Goal: Task Accomplishment & Management: Use online tool/utility

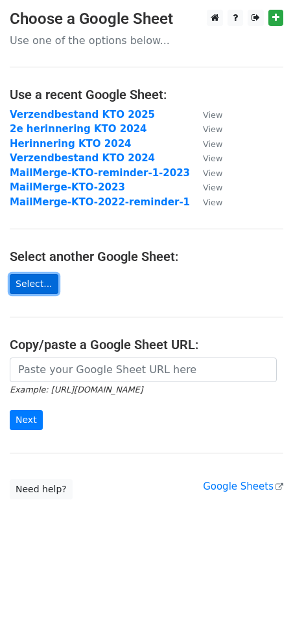
click at [36, 294] on link "Select..." at bounding box center [34, 284] width 49 height 20
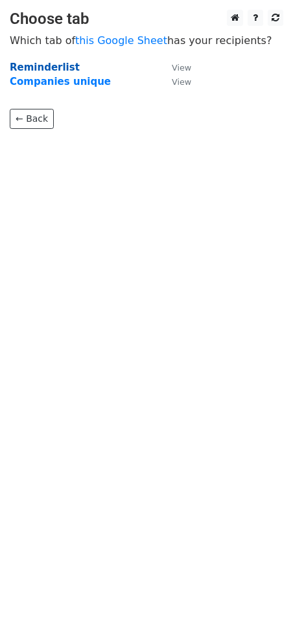
click at [25, 64] on strong "Reminderlist" at bounding box center [45, 68] width 70 height 12
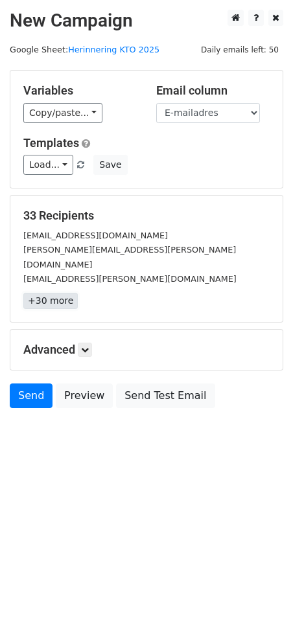
click at [54, 293] on link "+30 more" at bounding box center [50, 301] width 54 height 16
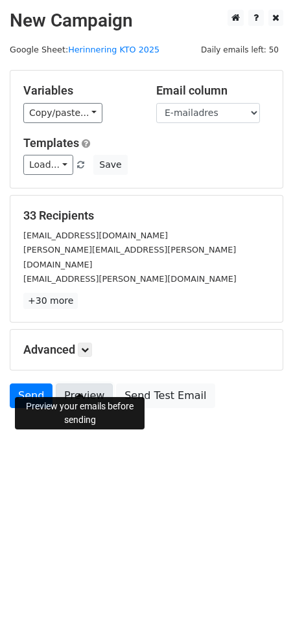
click at [89, 383] on link "Preview" at bounding box center [84, 395] width 57 height 25
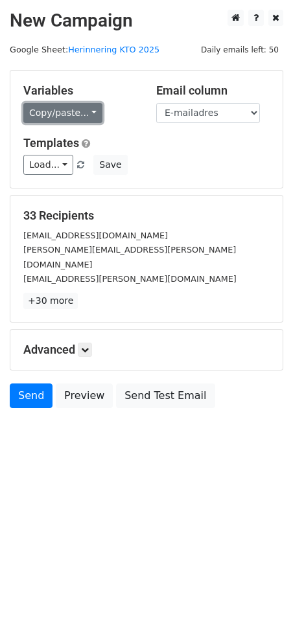
click at [51, 108] on link "Copy/paste..." at bounding box center [62, 113] width 79 height 20
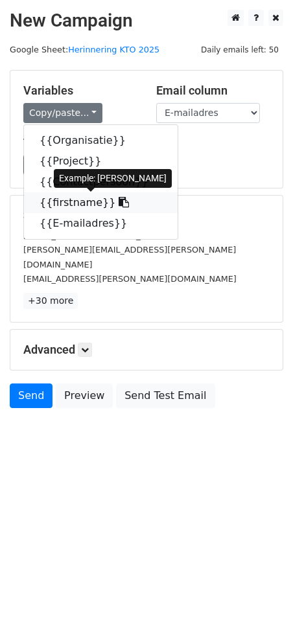
click at [119, 203] on icon at bounding box center [124, 202] width 10 height 10
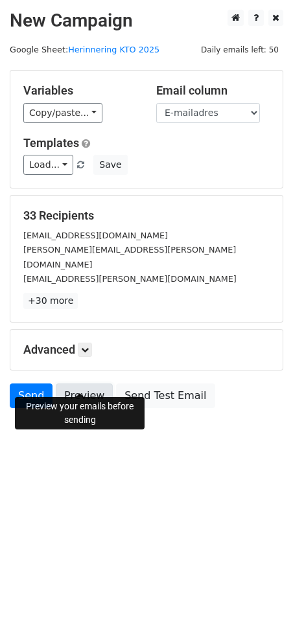
click at [91, 383] on link "Preview" at bounding box center [84, 395] width 57 height 25
